Goal: Information Seeking & Learning: Learn about a topic

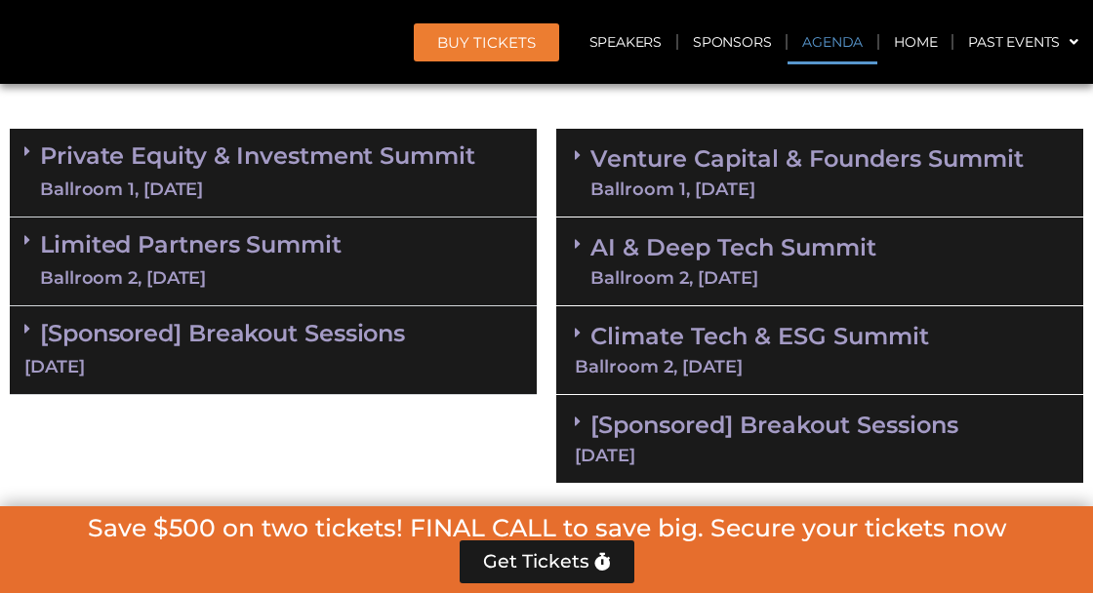
click at [912, 322] on link "Climate Tech & ESG Summit Ballroom 2, 11 Sept" at bounding box center [820, 349] width 490 height 54
click at [0, 0] on icon at bounding box center [0, 0] width 0 height 0
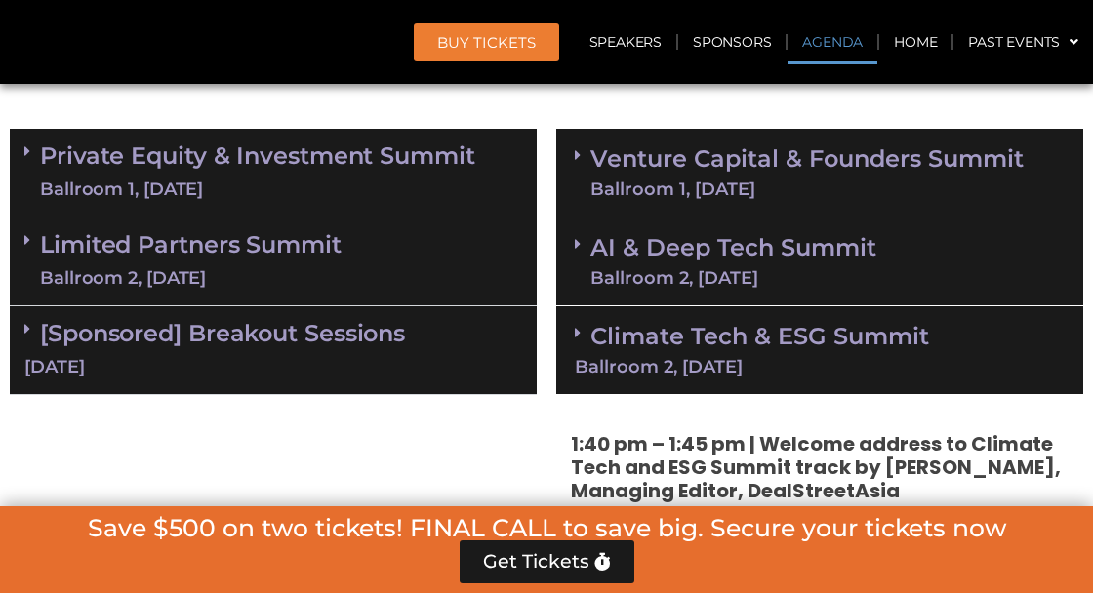
scroll to position [1444, 0]
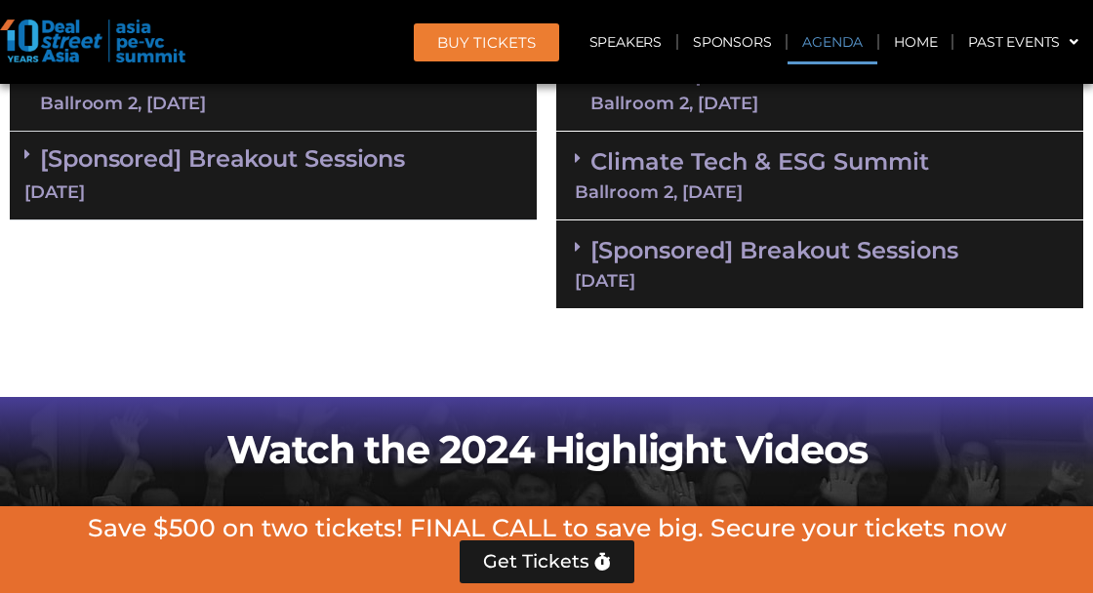
click at [576, 166] on icon at bounding box center [578, 158] width 6 height 16
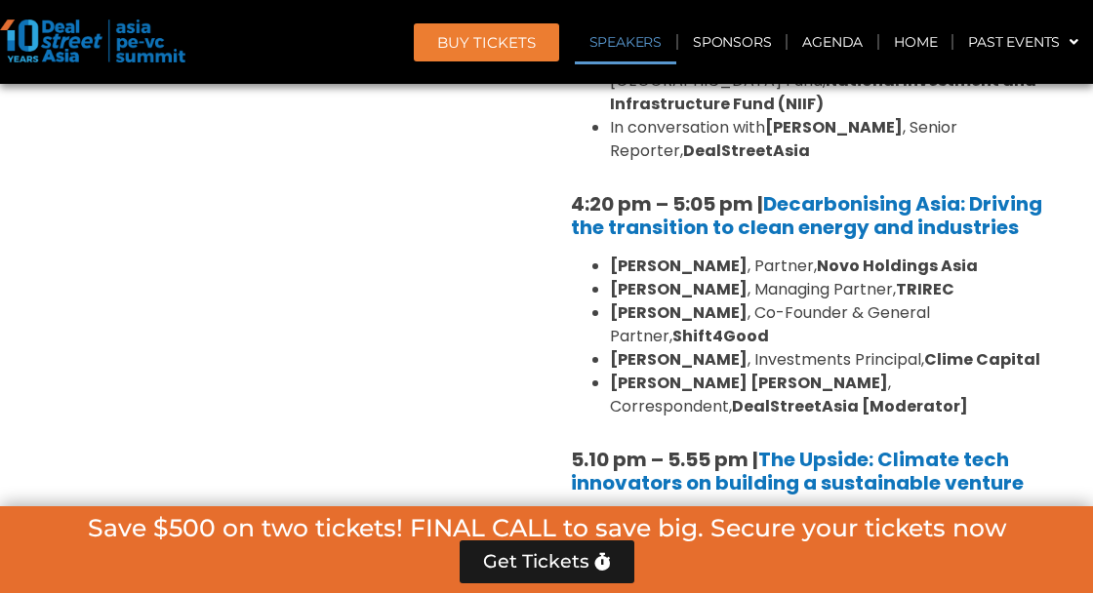
scroll to position [2528, 0]
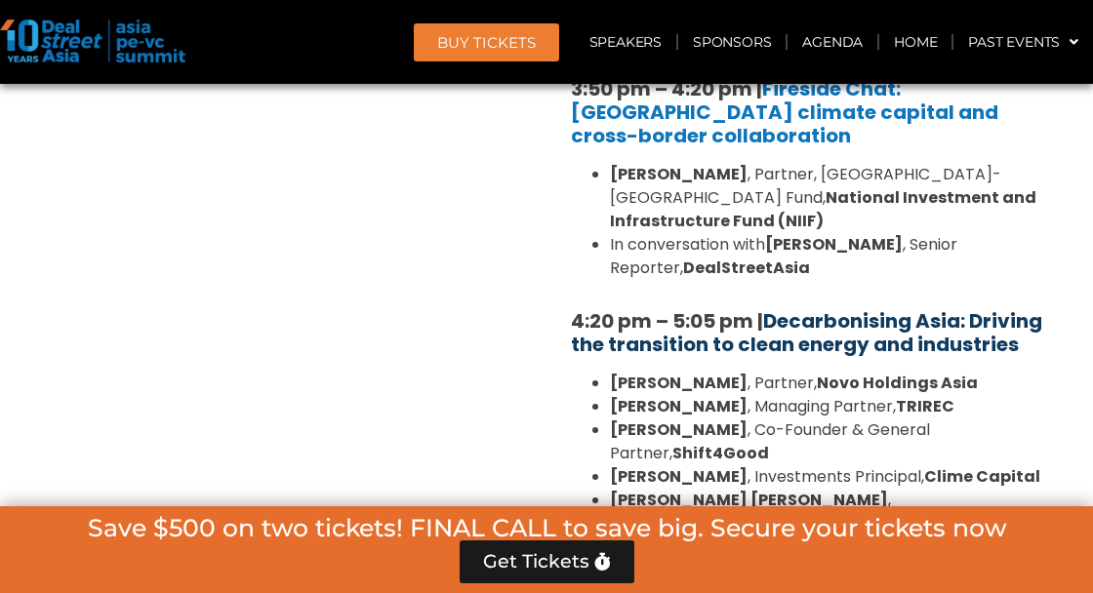
click at [615, 307] on link "Decarbonising Asia: Driving the transition to clean energy and industries" at bounding box center [806, 332] width 471 height 51
